Goal: Transaction & Acquisition: Purchase product/service

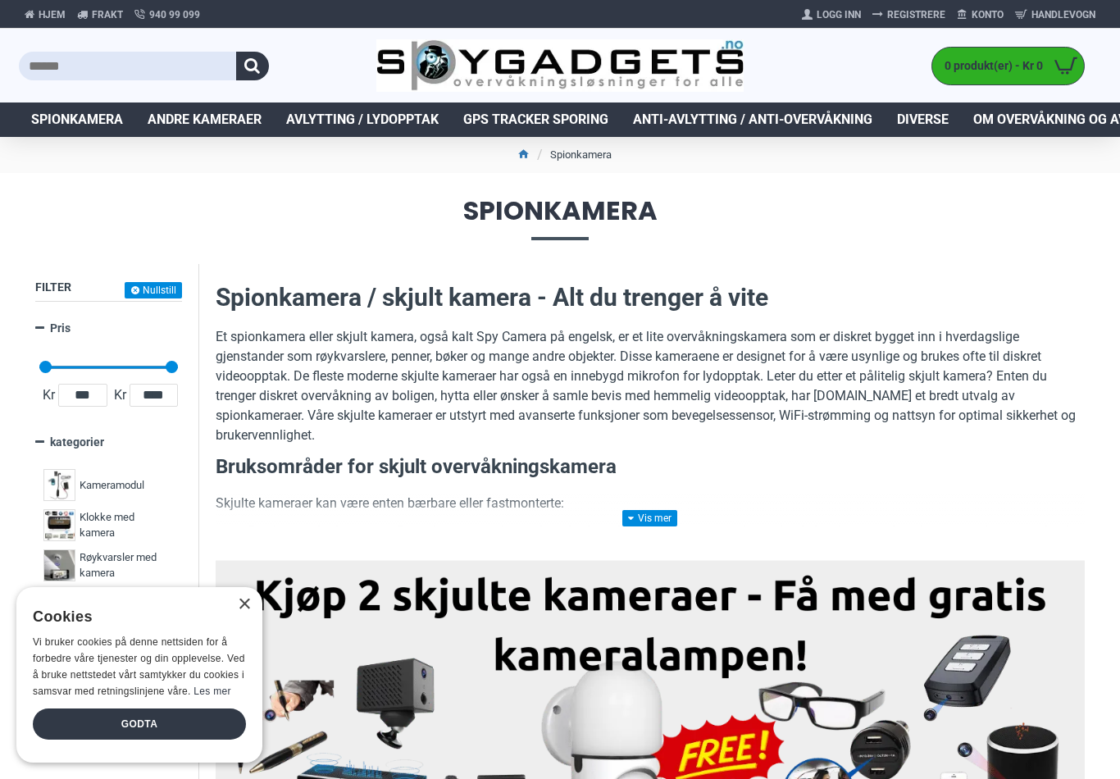
click at [134, 708] on div "Godta" at bounding box center [139, 723] width 213 height 31
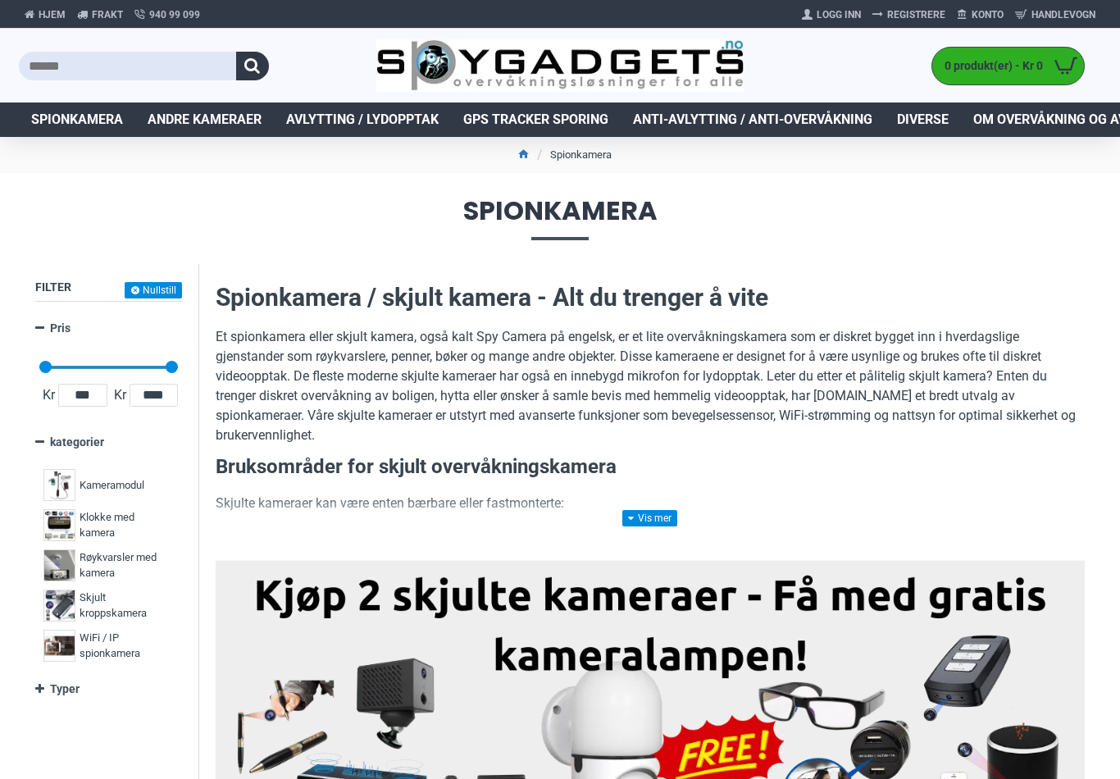
click at [570, 127] on span "GPS Tracker Sporing" at bounding box center [535, 120] width 145 height 20
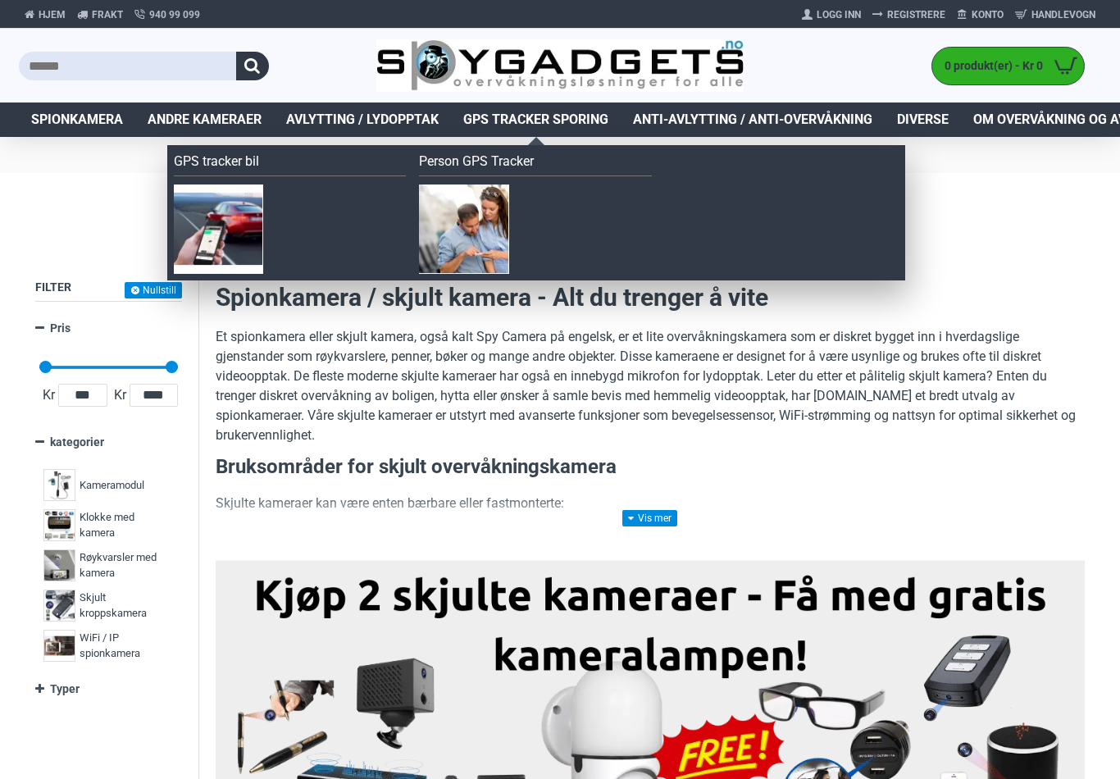
click at [539, 121] on span "GPS Tracker Sporing" at bounding box center [535, 120] width 145 height 20
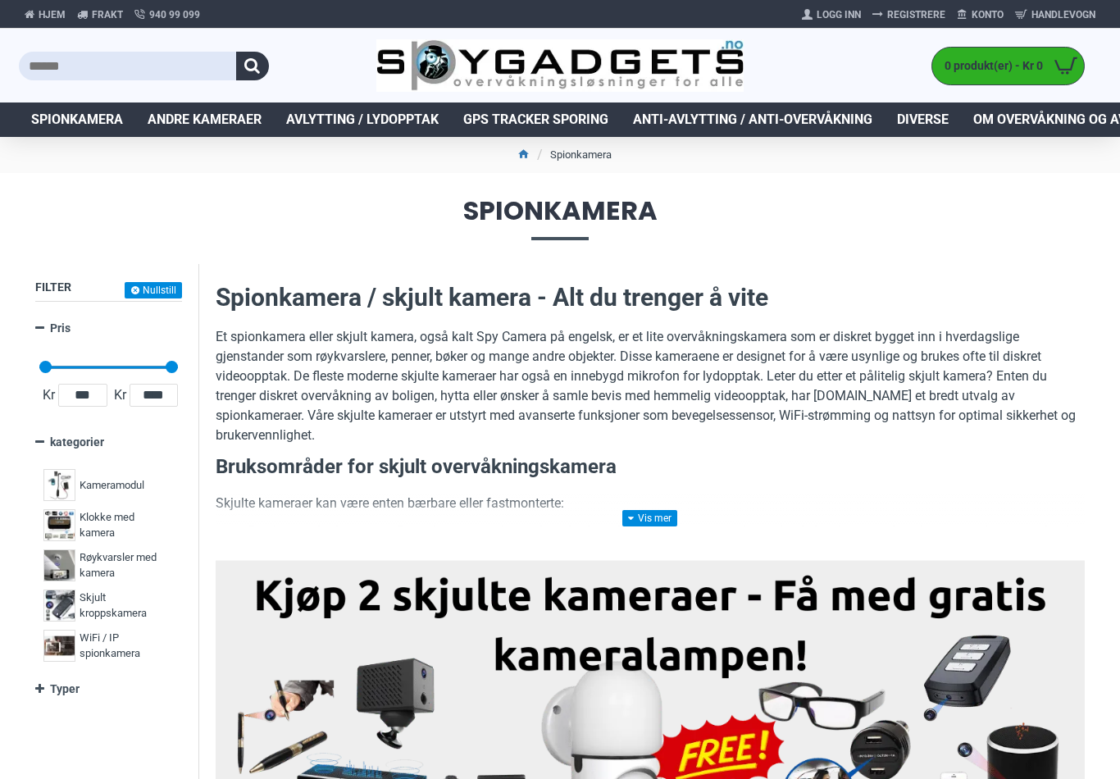
click at [862, 599] on img at bounding box center [650, 709] width 844 height 280
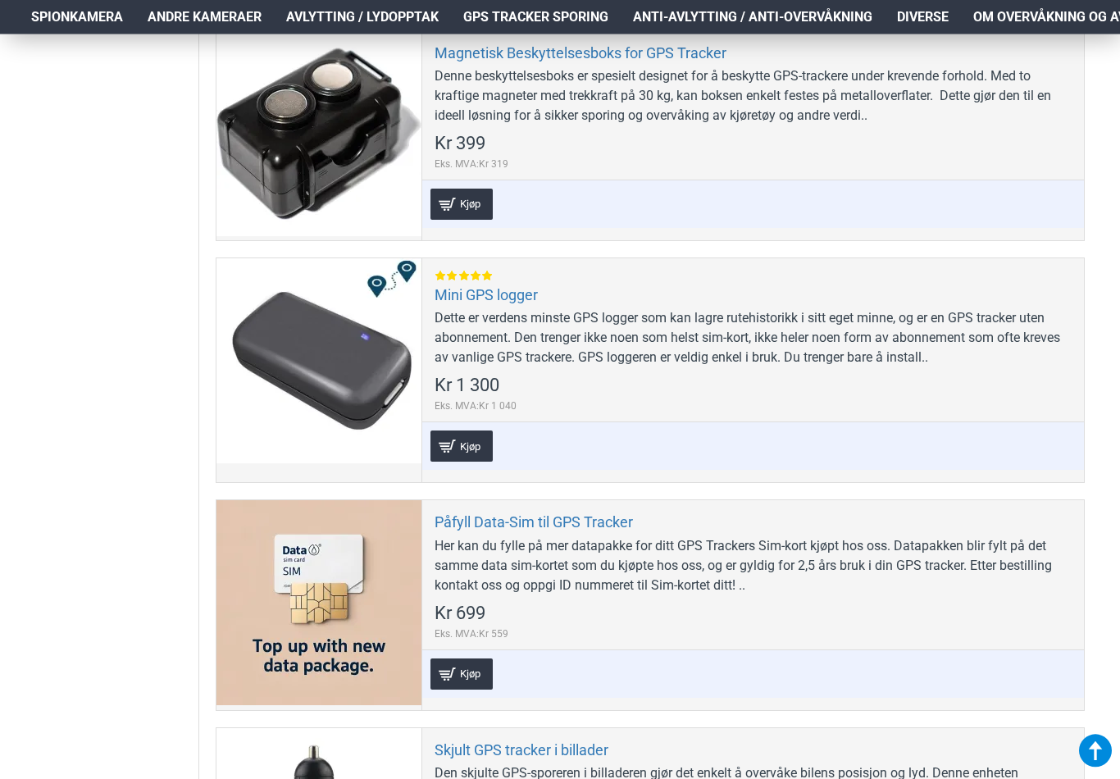
scroll to position [1815, 0]
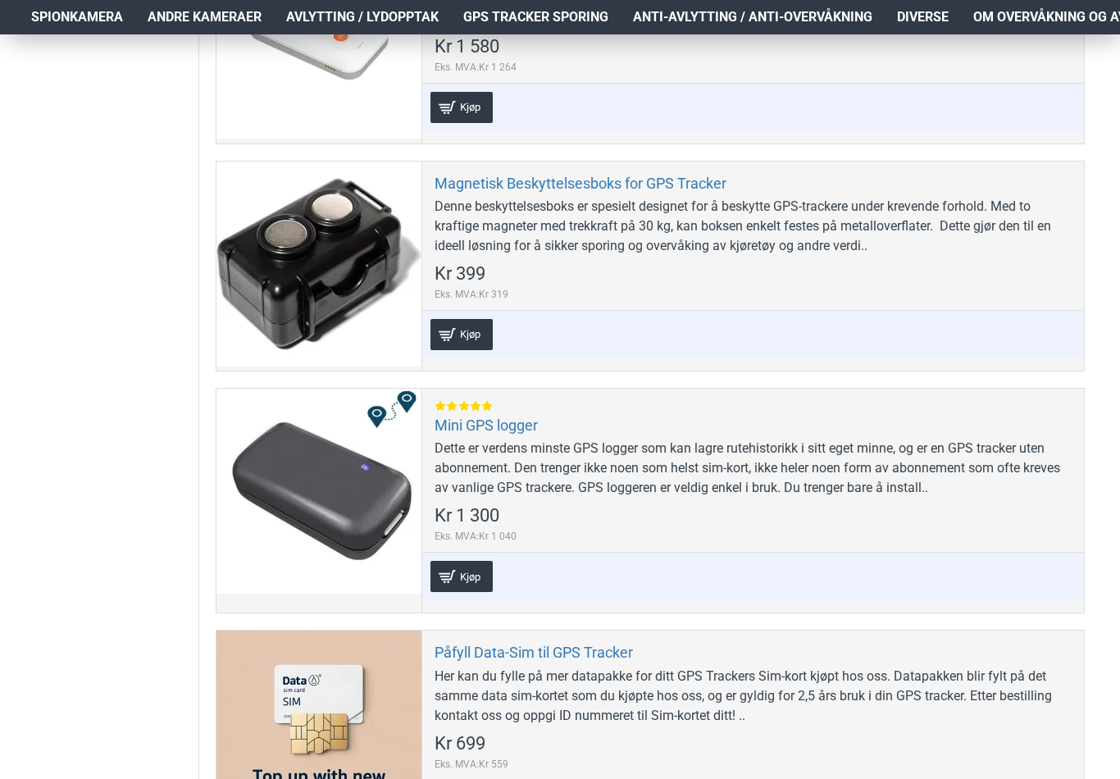
click at [992, 503] on div "Mini GPS logger Dette er verdens minste GPS logger som kan lagre rutehistorikk …" at bounding box center [752, 501] width 662 height 224
click at [373, 467] on div at bounding box center [318, 491] width 205 height 205
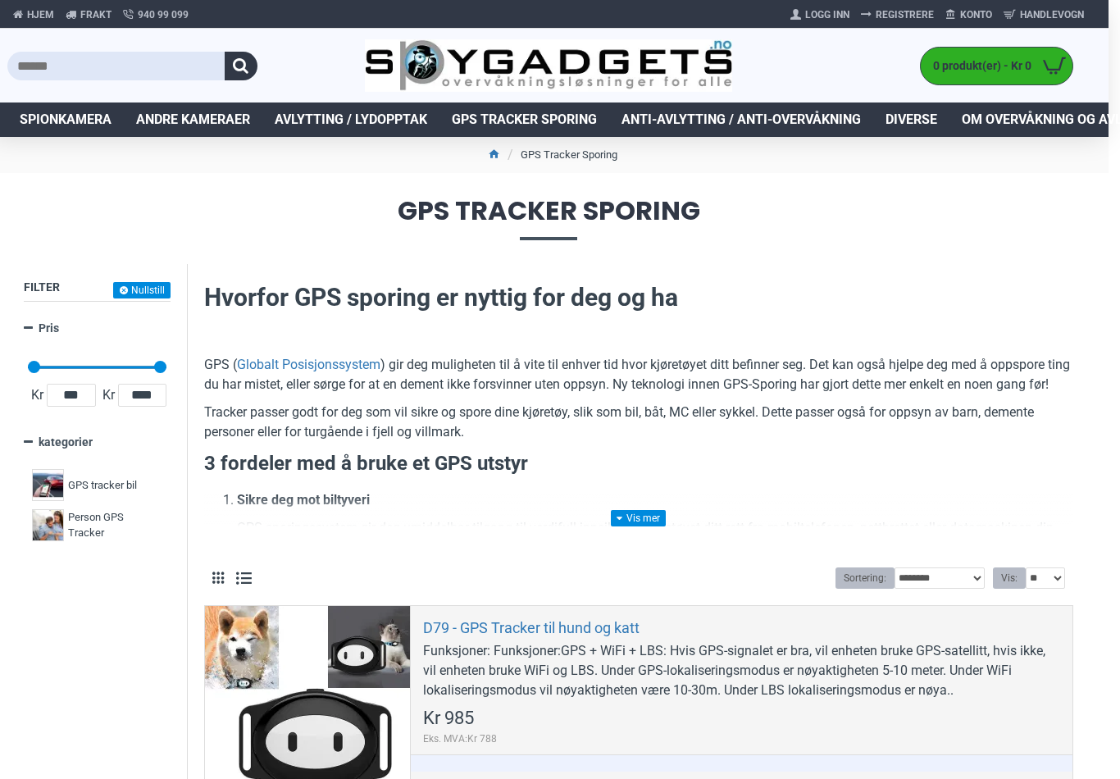
scroll to position [0, 0]
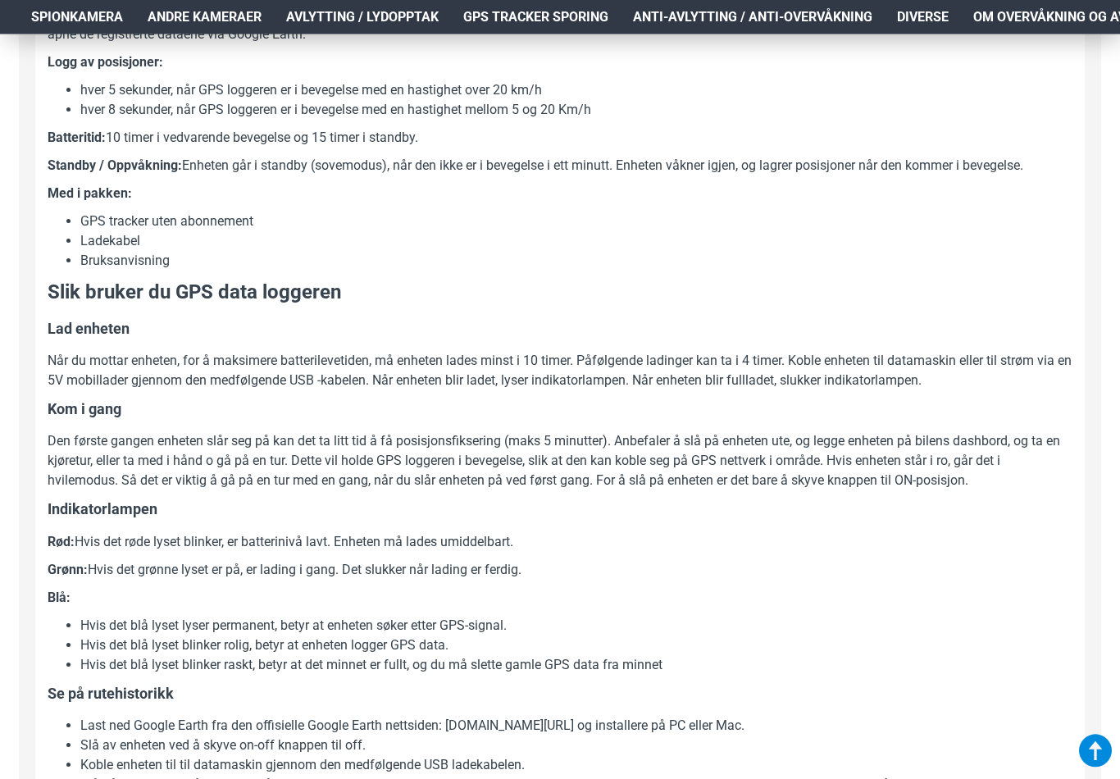
scroll to position [1007, 0]
